Goal: Ask a question

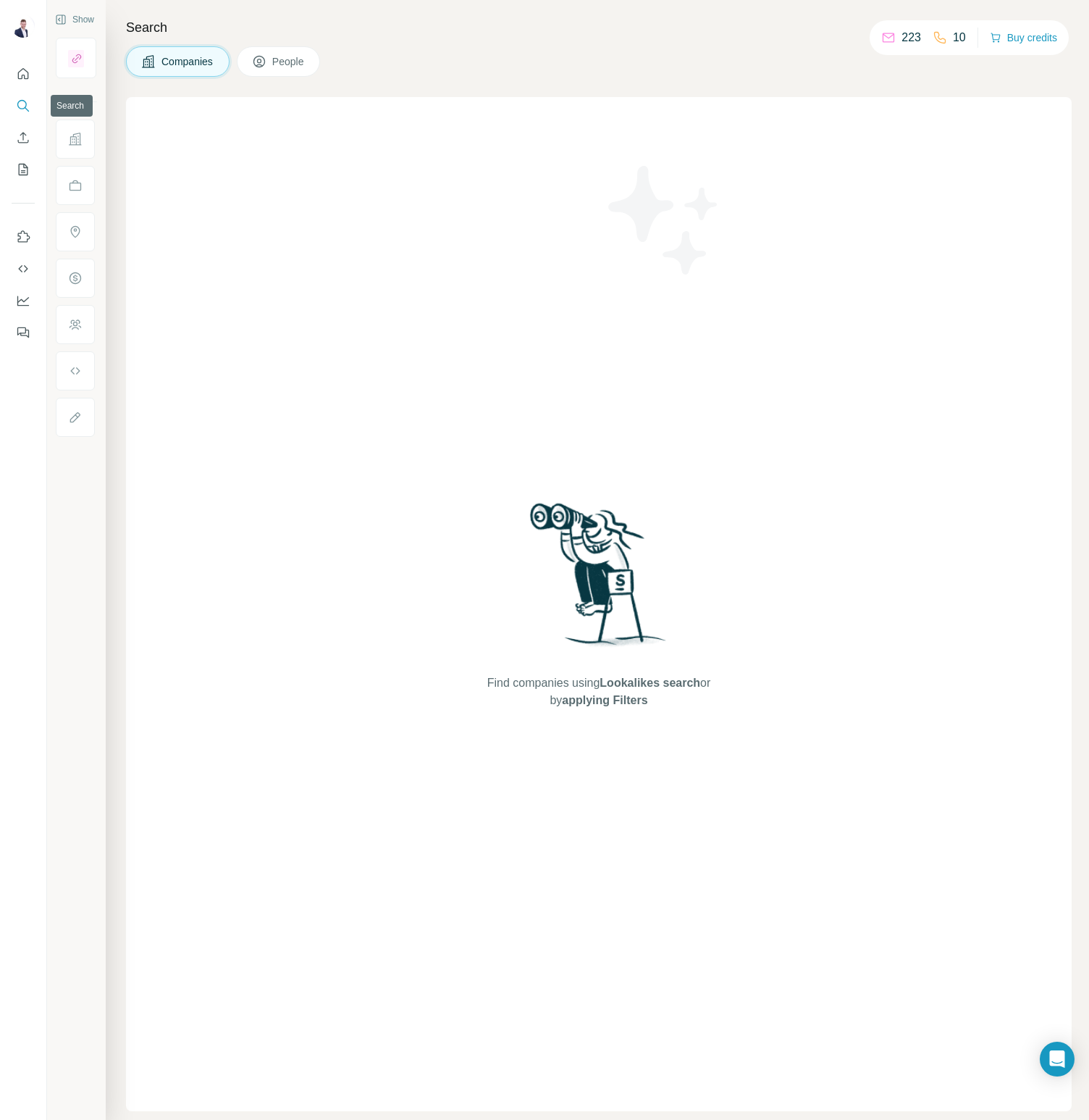
click at [24, 95] on button "Search" at bounding box center [23, 106] width 23 height 26
click at [277, 71] on button "People" at bounding box center [279, 62] width 84 height 30
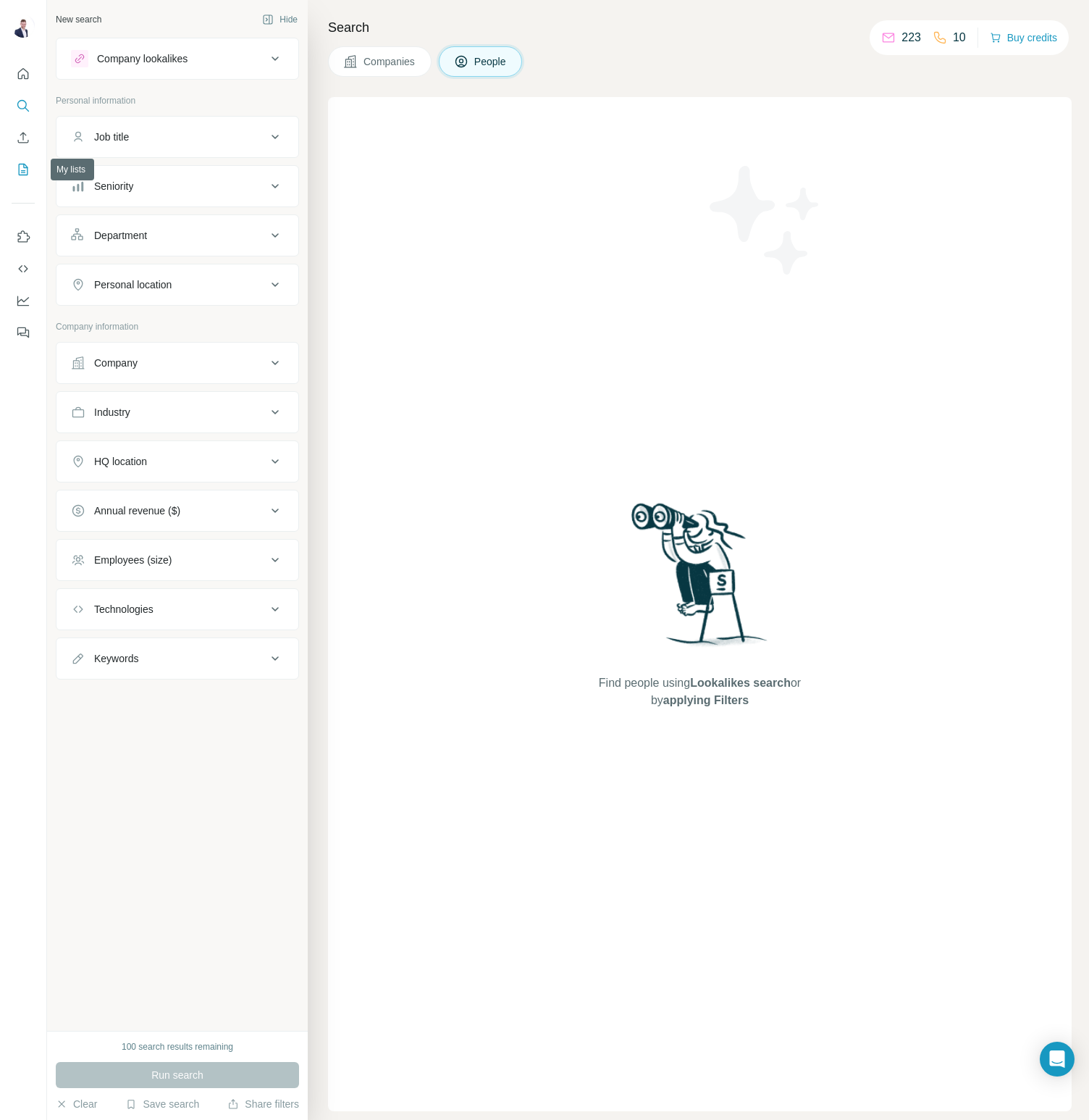
click at [22, 162] on icon "My lists" at bounding box center [23, 169] width 14 height 14
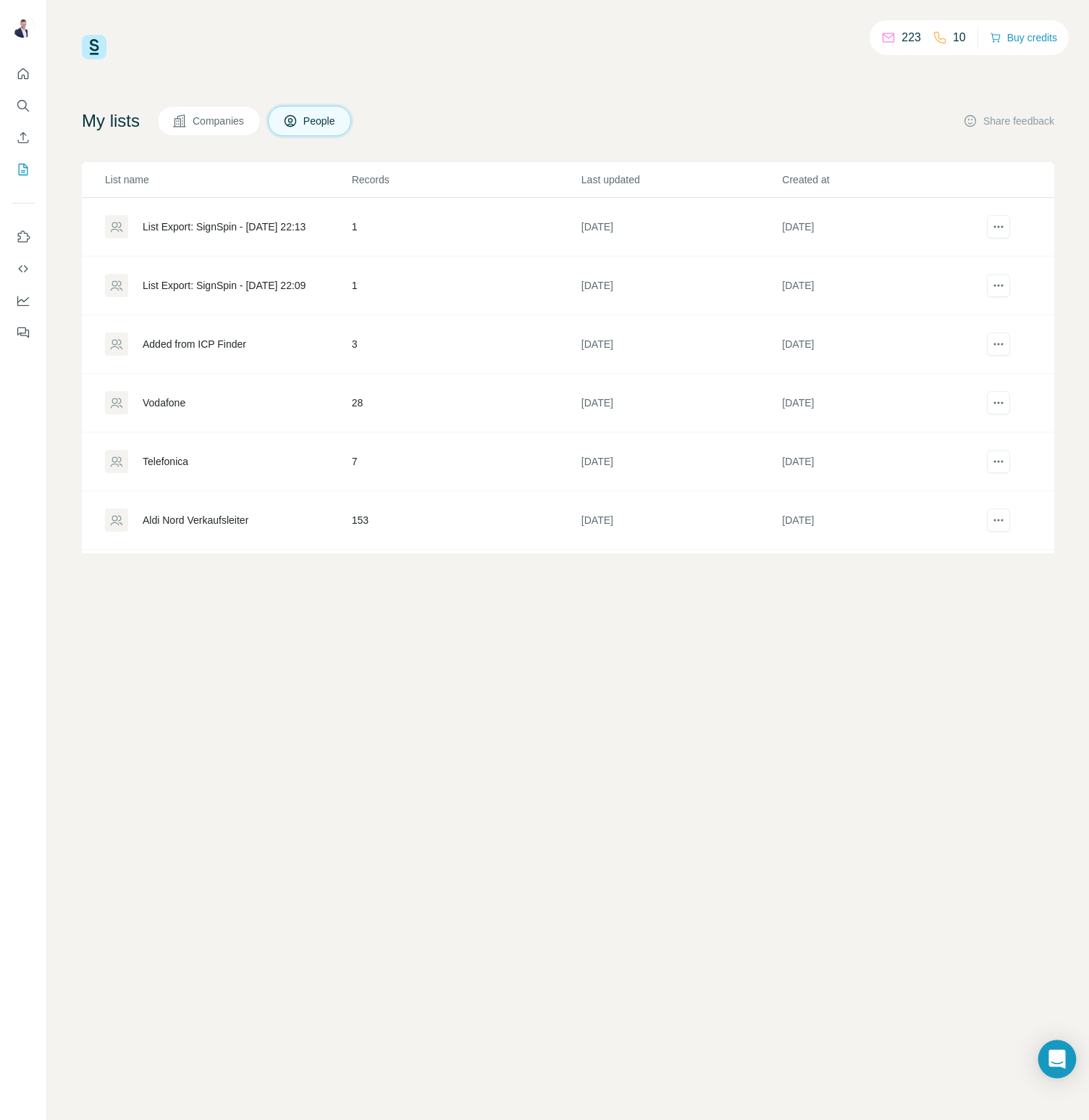
click at [1068, 1064] on div "Open Intercom Messenger" at bounding box center [1058, 1059] width 39 height 39
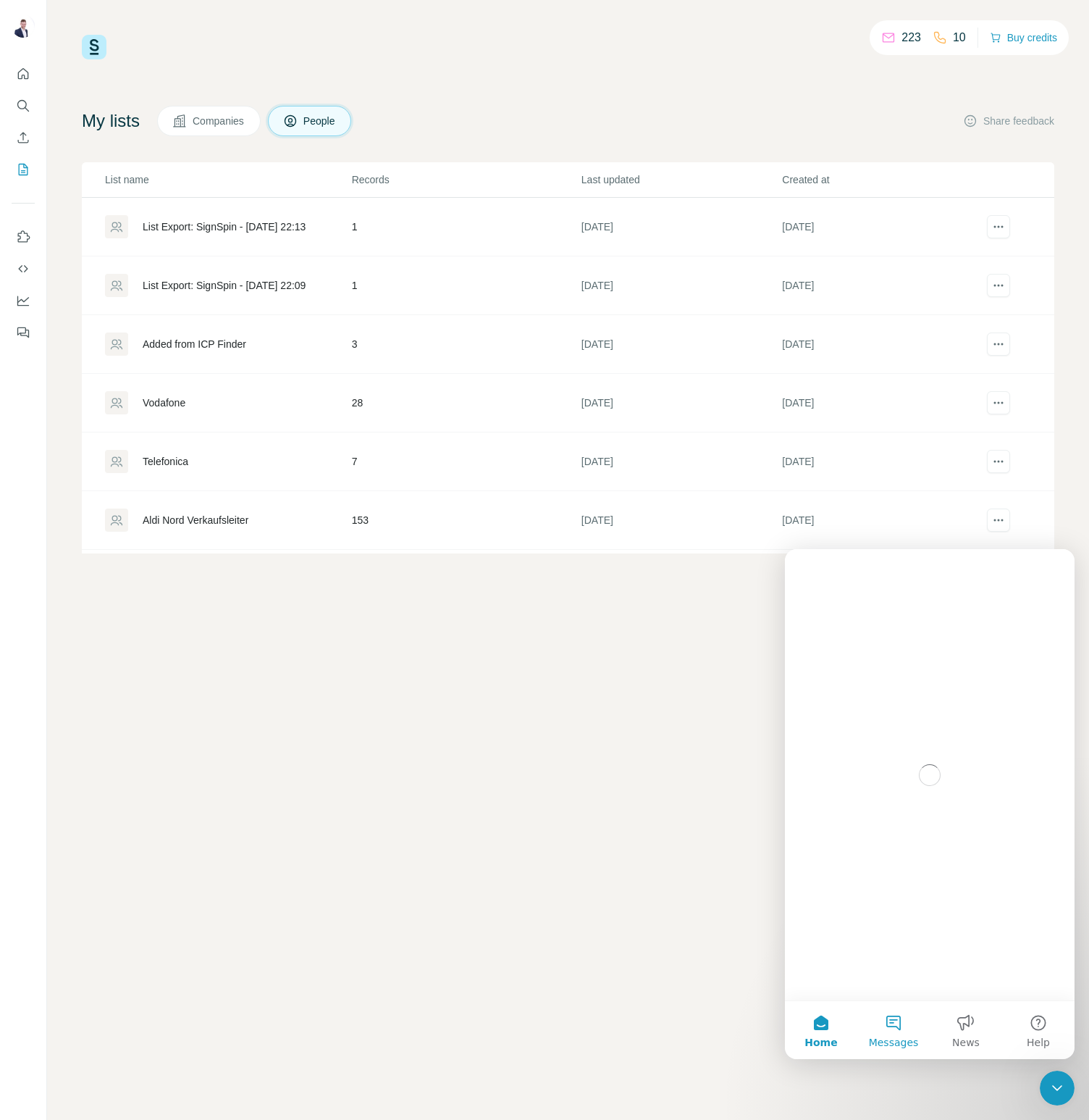
click at [885, 1027] on button "Messages" at bounding box center [893, 1030] width 72 height 58
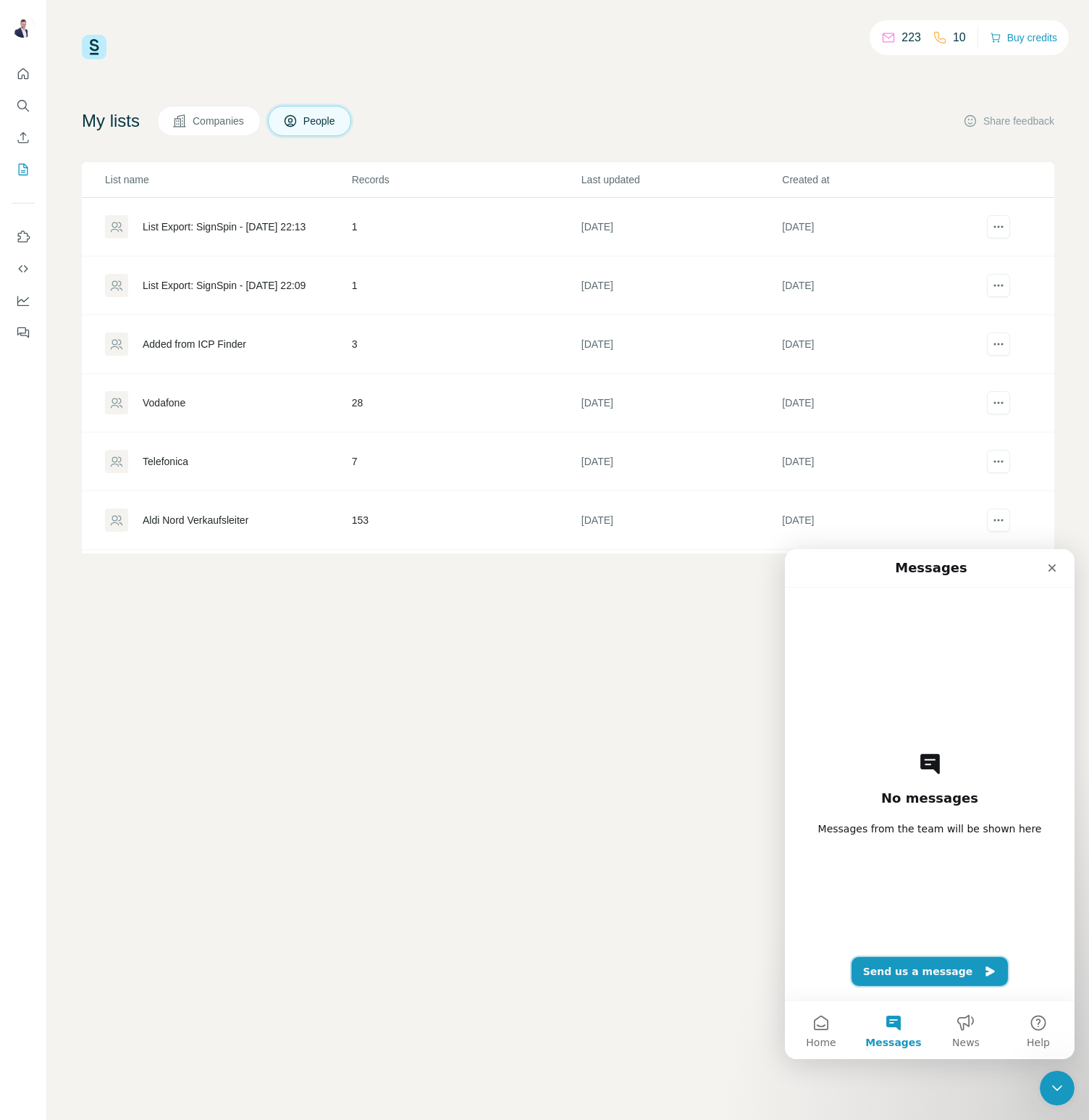
click at [910, 977] on button "Send us a message" at bounding box center [930, 971] width 157 height 29
